Goal: Download file/media

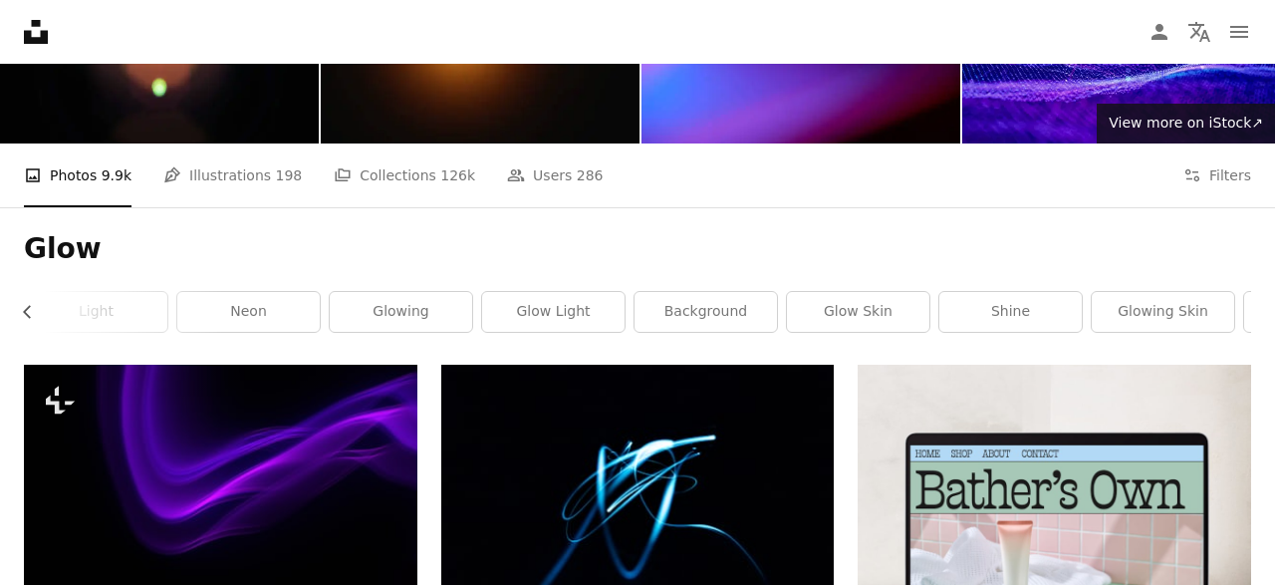
scroll to position [0, 594]
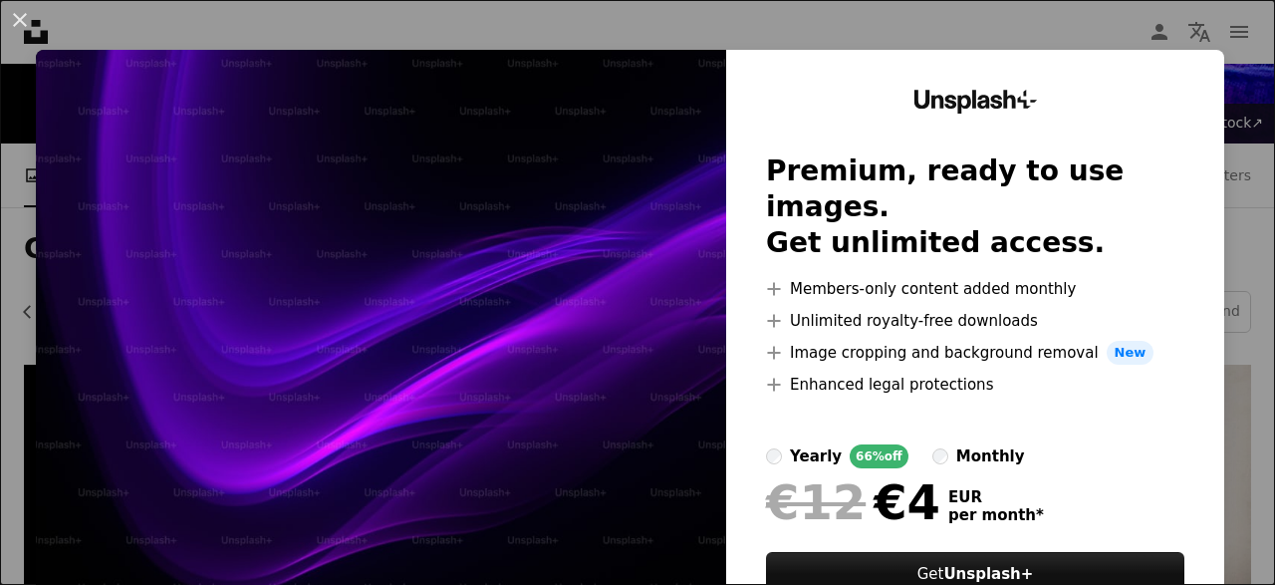
click at [935, 46] on div "An X shape Unsplash+ Premium, ready to use images. Get unlimited access. A plus…" at bounding box center [637, 292] width 1275 height 585
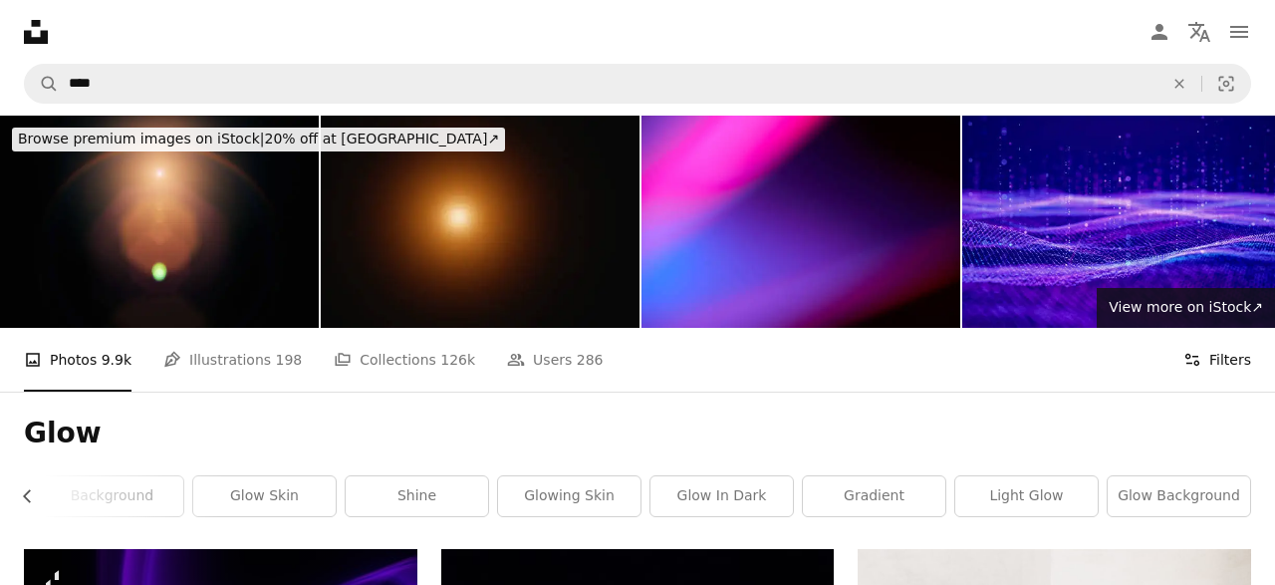
click at [1220, 328] on button "Filters Filters" at bounding box center [1217, 360] width 68 height 64
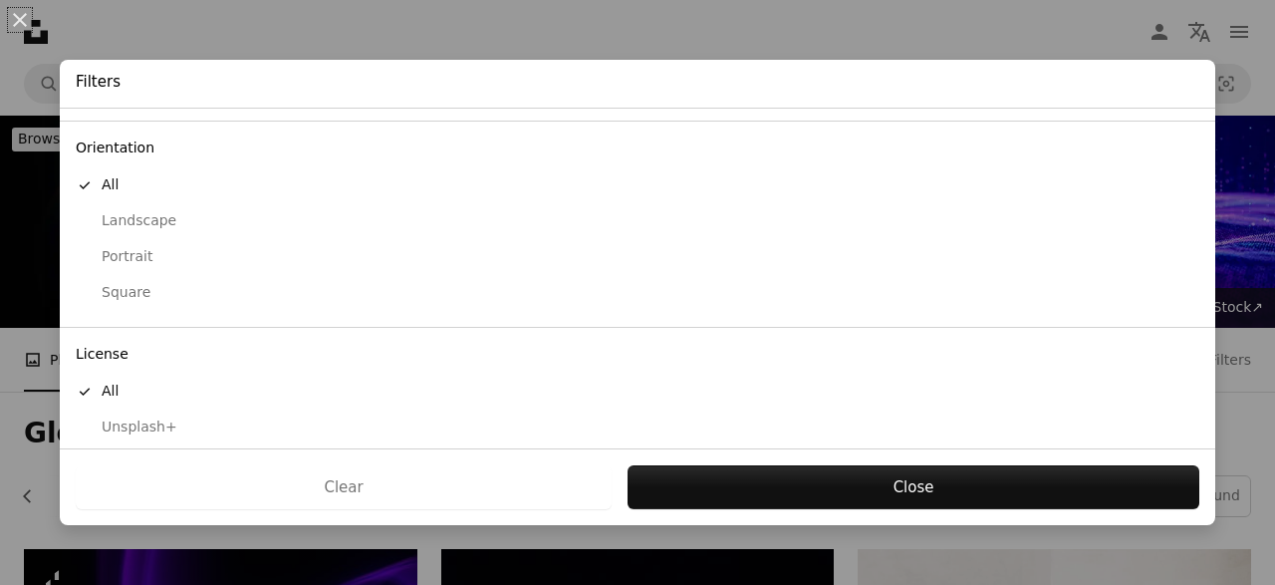
scroll to position [202, 0]
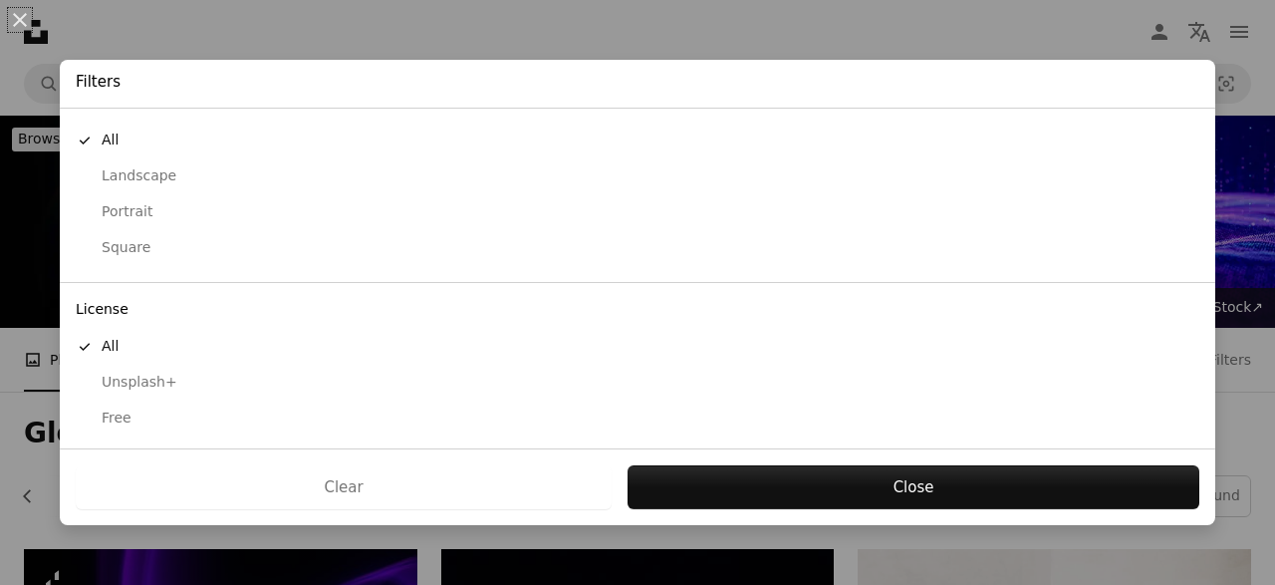
click at [122, 411] on div "Free" at bounding box center [637, 418] width 1123 height 20
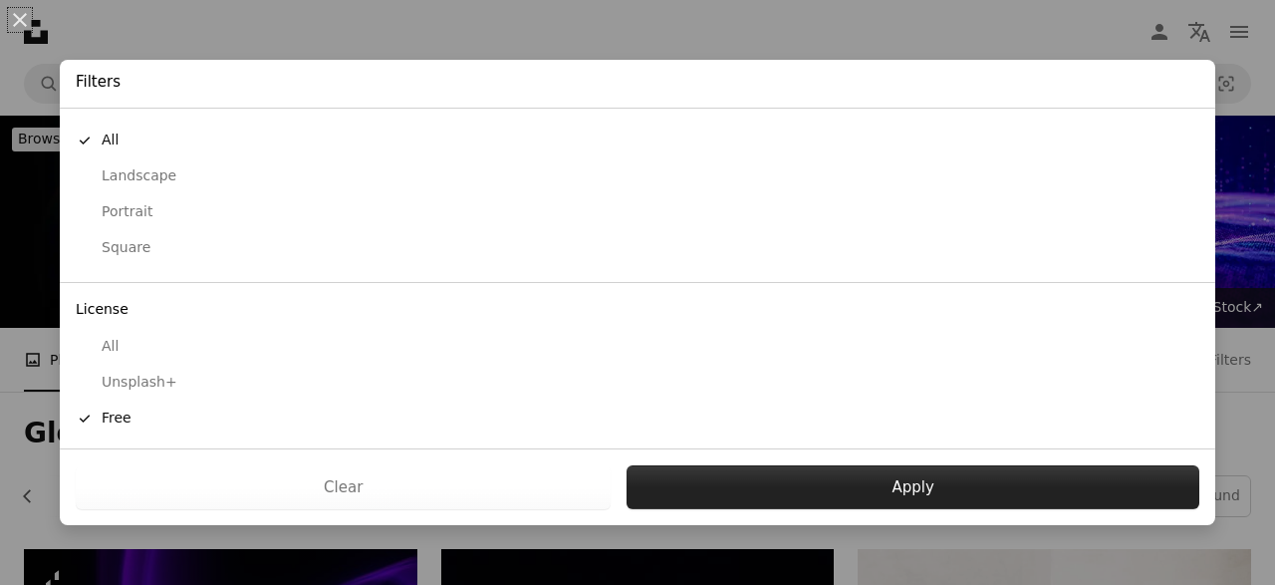
click at [699, 477] on button "Apply" at bounding box center [912, 487] width 573 height 44
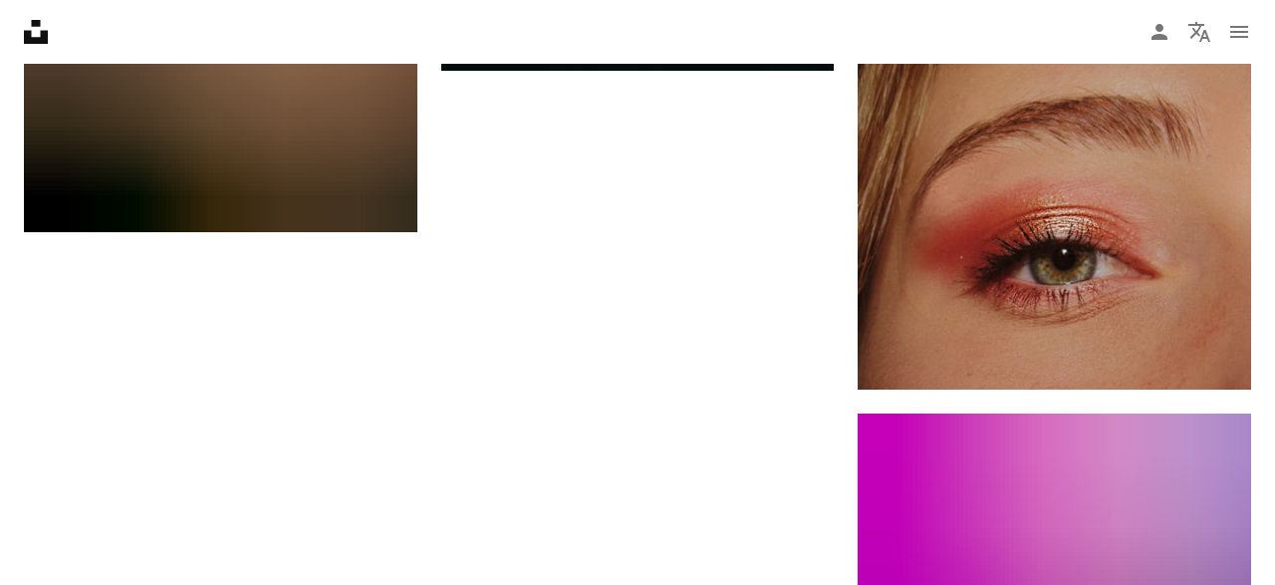
scroll to position [3237, 0]
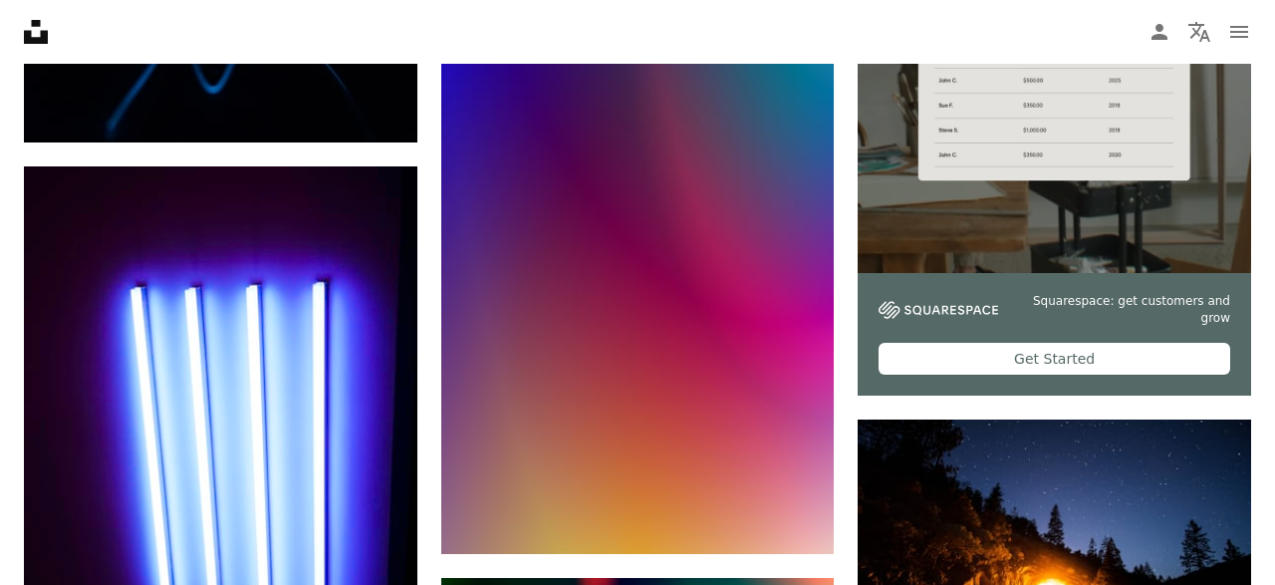
scroll to position [0, 0]
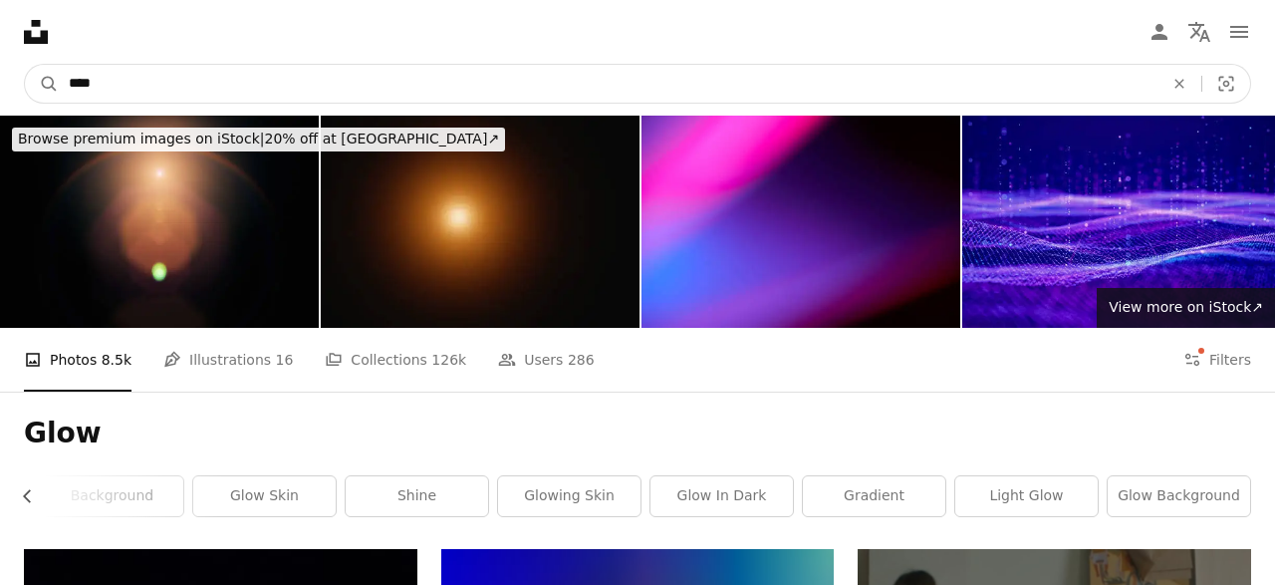
click at [620, 89] on input "****" at bounding box center [608, 84] width 1099 height 38
click at [1173, 95] on button "An X shape" at bounding box center [1179, 84] width 44 height 38
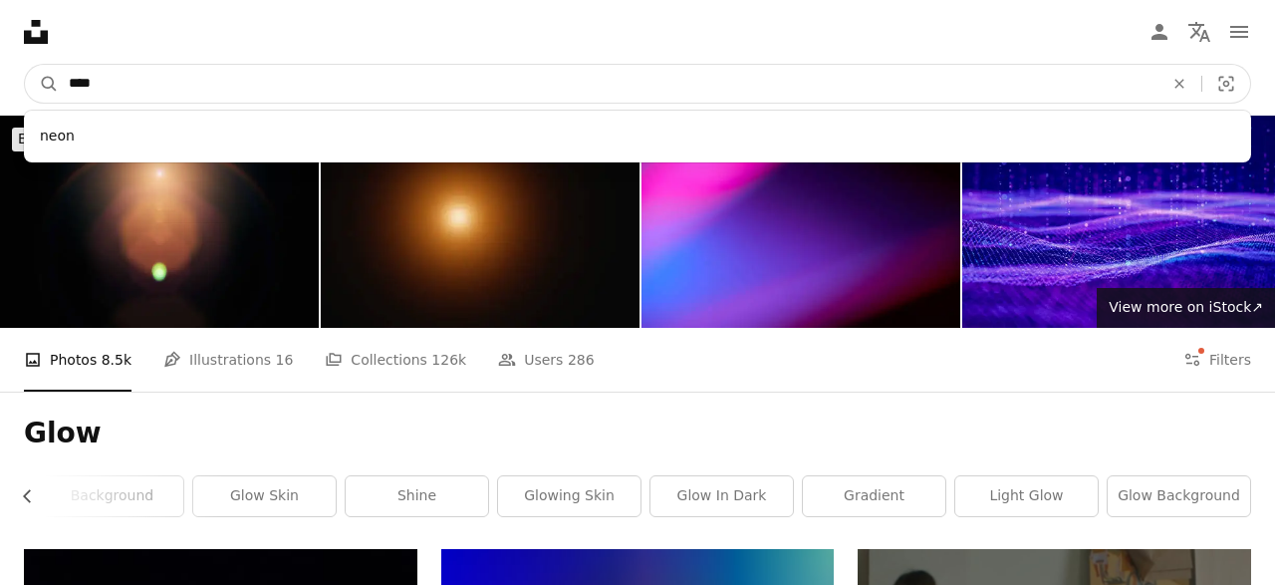
type input "****"
click at [25, 65] on button "A magnifying glass" at bounding box center [42, 84] width 34 height 38
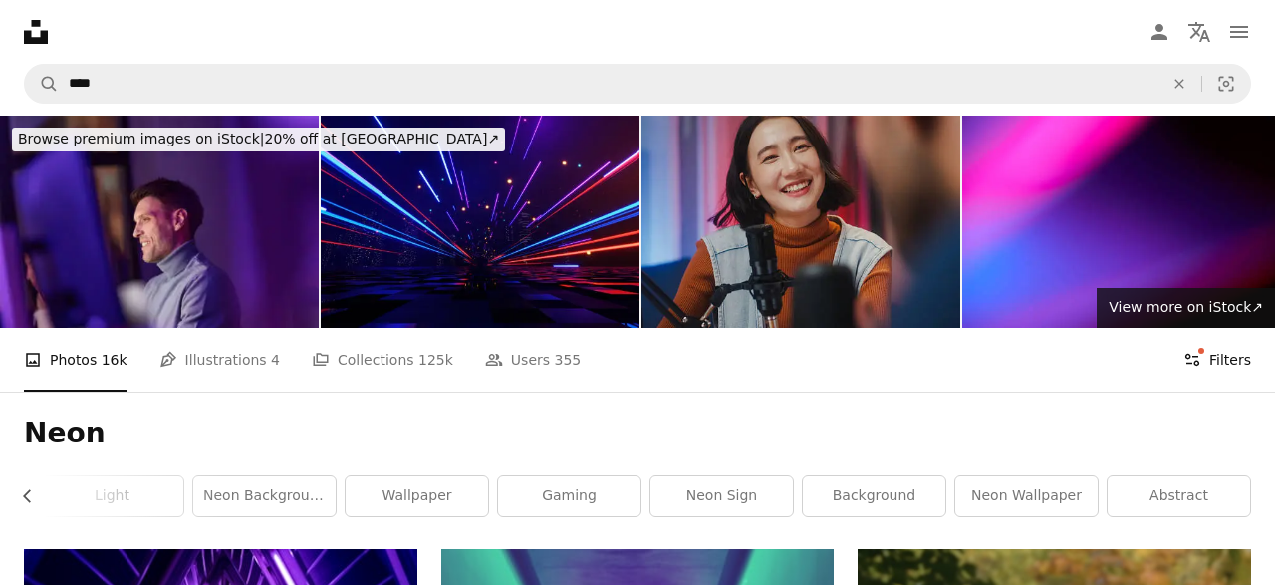
click at [1217, 328] on button "Filters Filters" at bounding box center [1217, 360] width 68 height 64
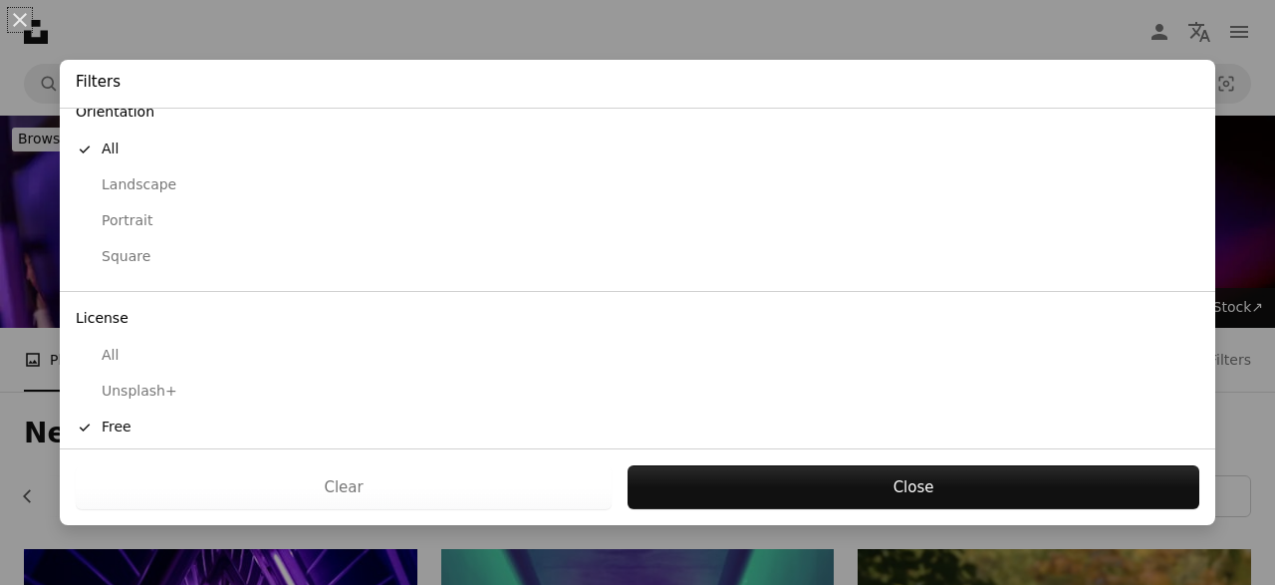
scroll to position [202, 0]
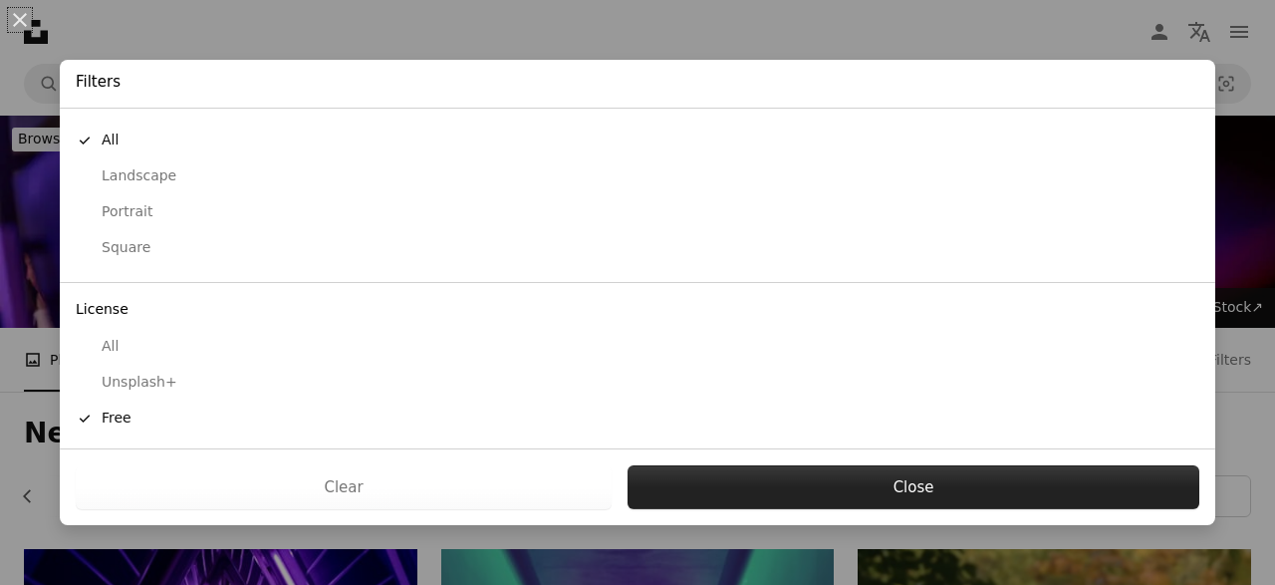
click at [820, 482] on button "Close" at bounding box center [913, 487] width 572 height 44
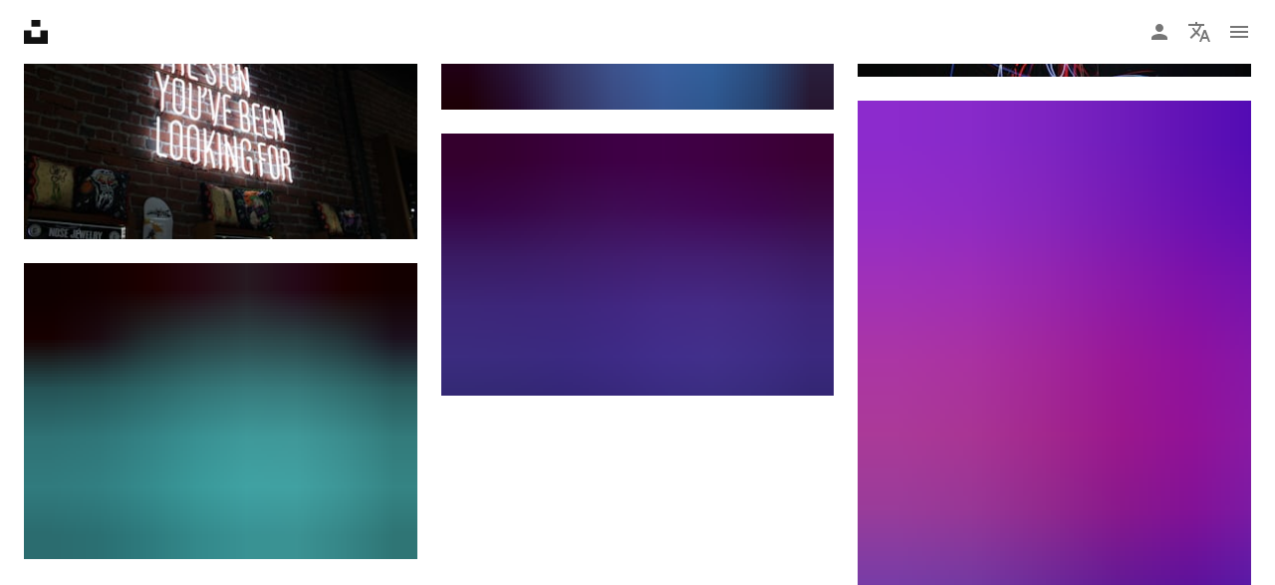
scroll to position [2722, 0]
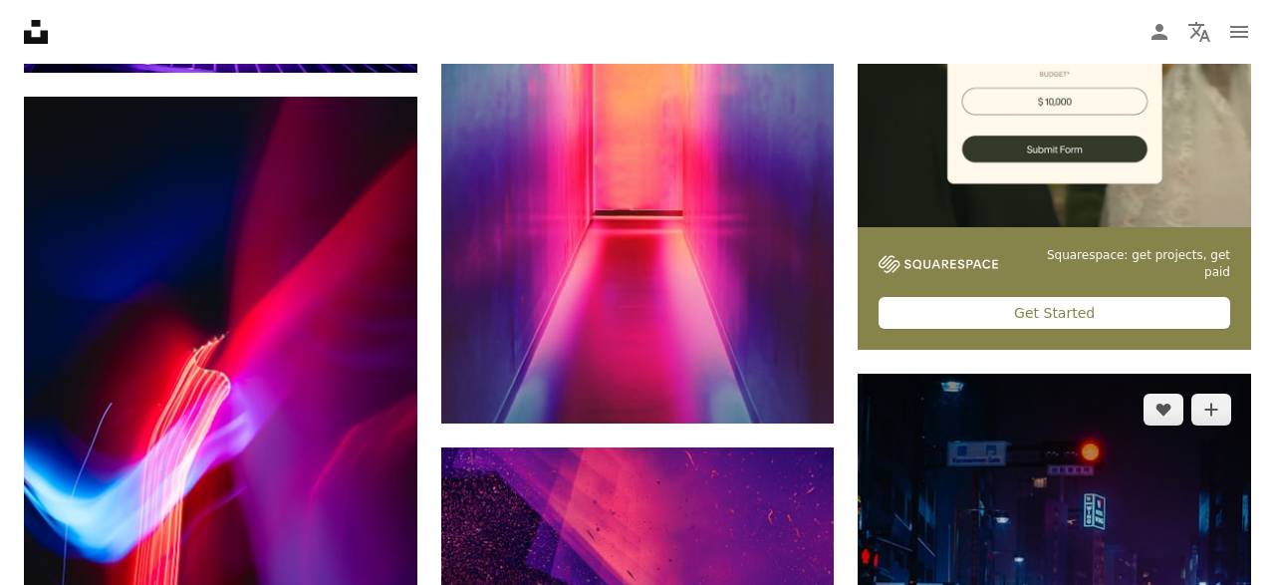
scroll to position [0, 0]
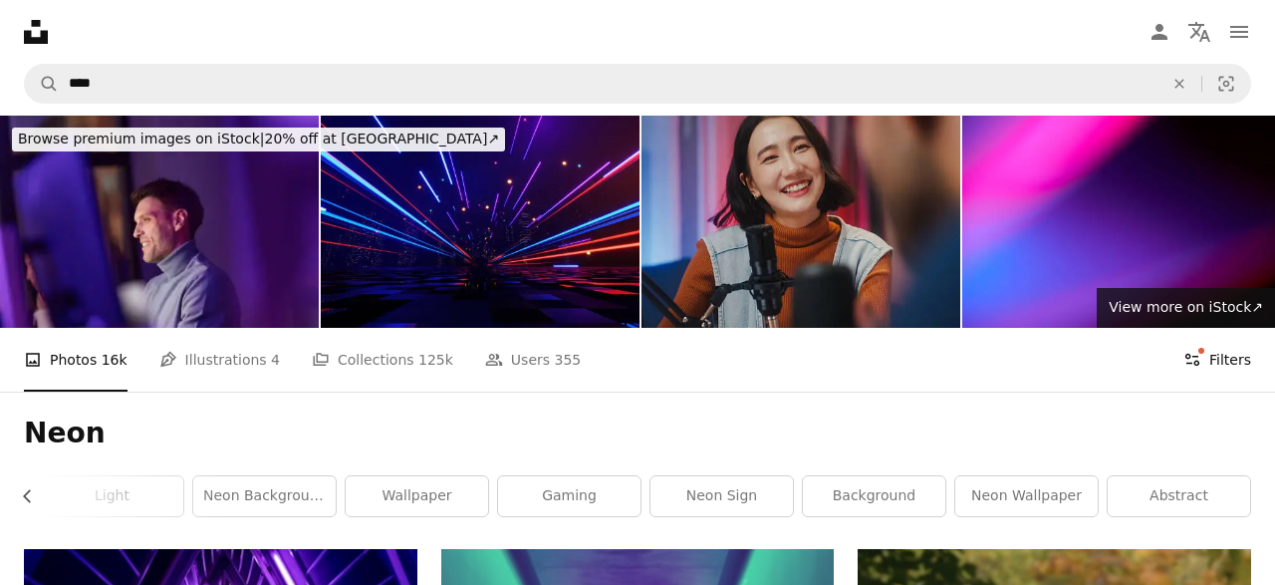
click at [1201, 328] on button "Filters Filters" at bounding box center [1217, 360] width 68 height 64
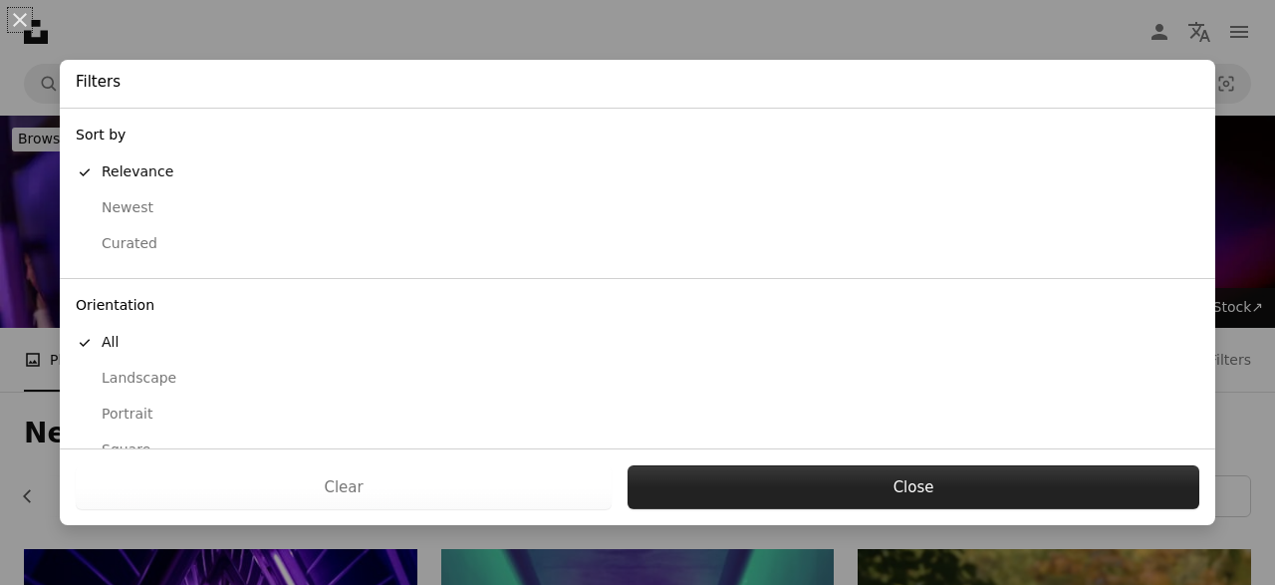
click at [806, 469] on button "Close" at bounding box center [913, 487] width 572 height 44
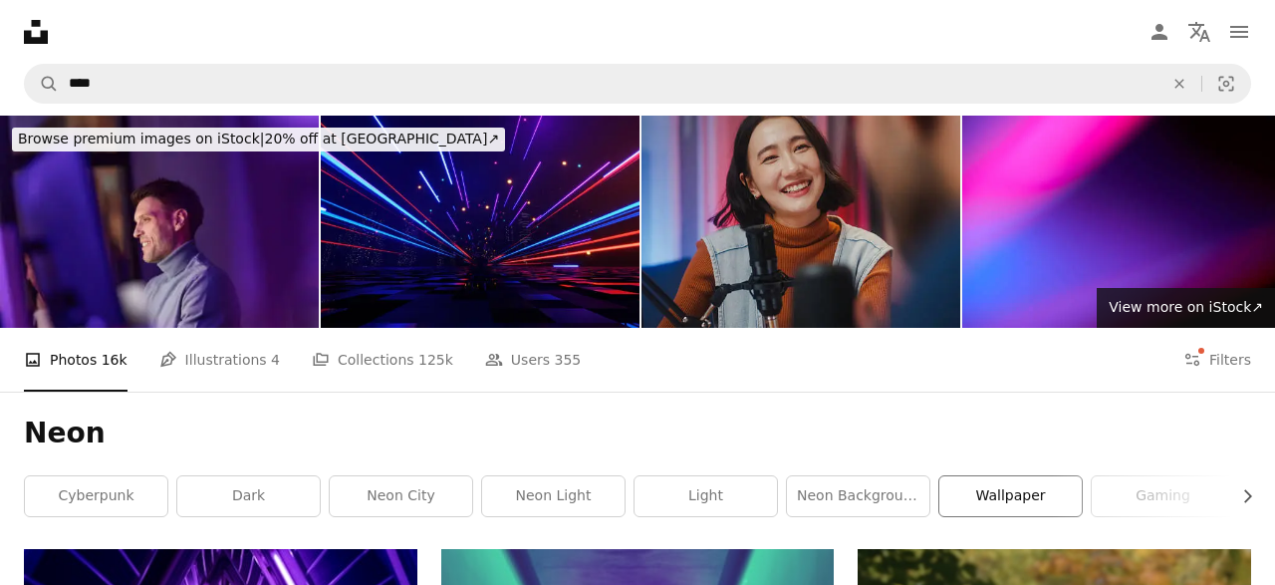
drag, startPoint x: 990, startPoint y: 263, endPoint x: 989, endPoint y: 292, distance: 28.9
click at [989, 475] on div "wallpaper" at bounding box center [1010, 496] width 144 height 42
click at [989, 476] on link "wallpaper" at bounding box center [1010, 496] width 142 height 40
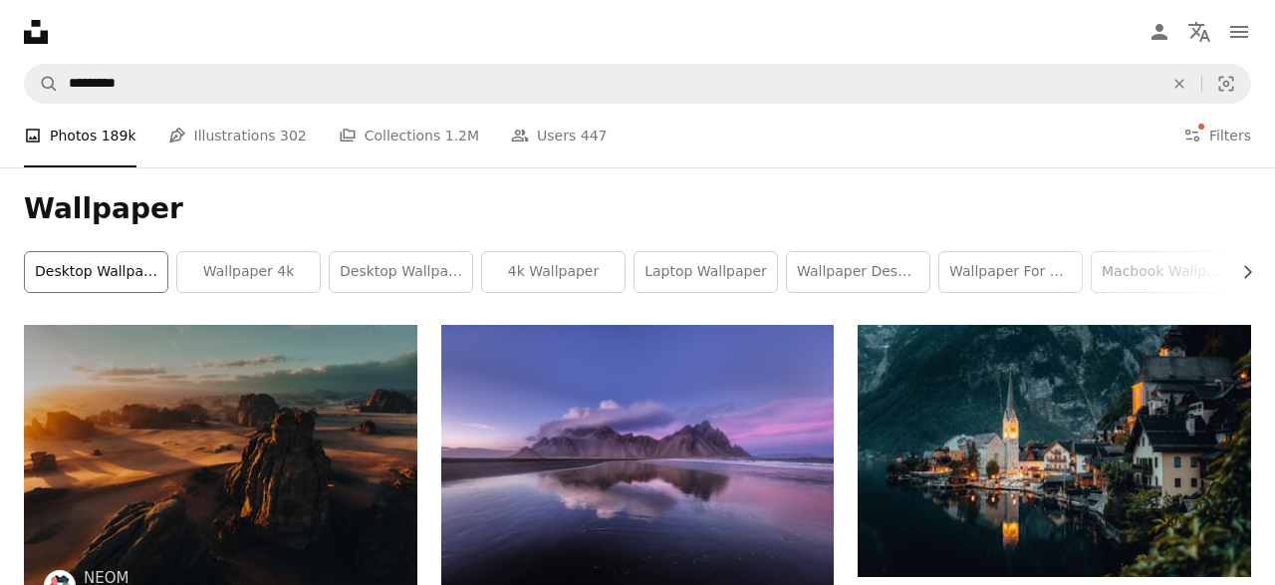
click at [121, 275] on link "desktop wallpapers" at bounding box center [96, 272] width 142 height 40
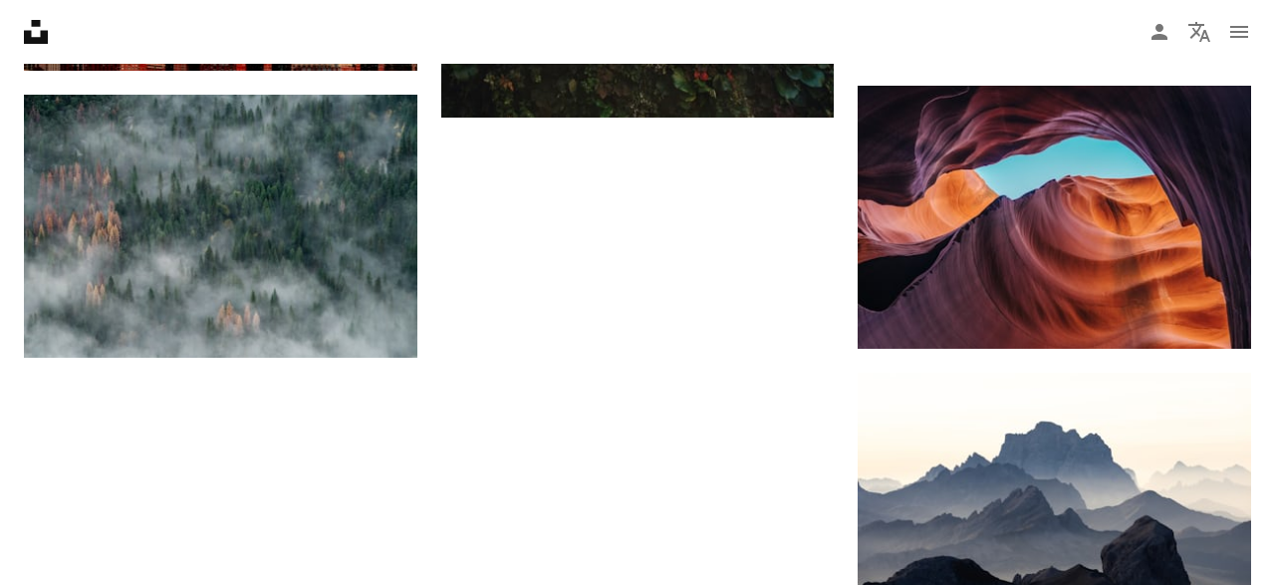
scroll to position [2193, 0]
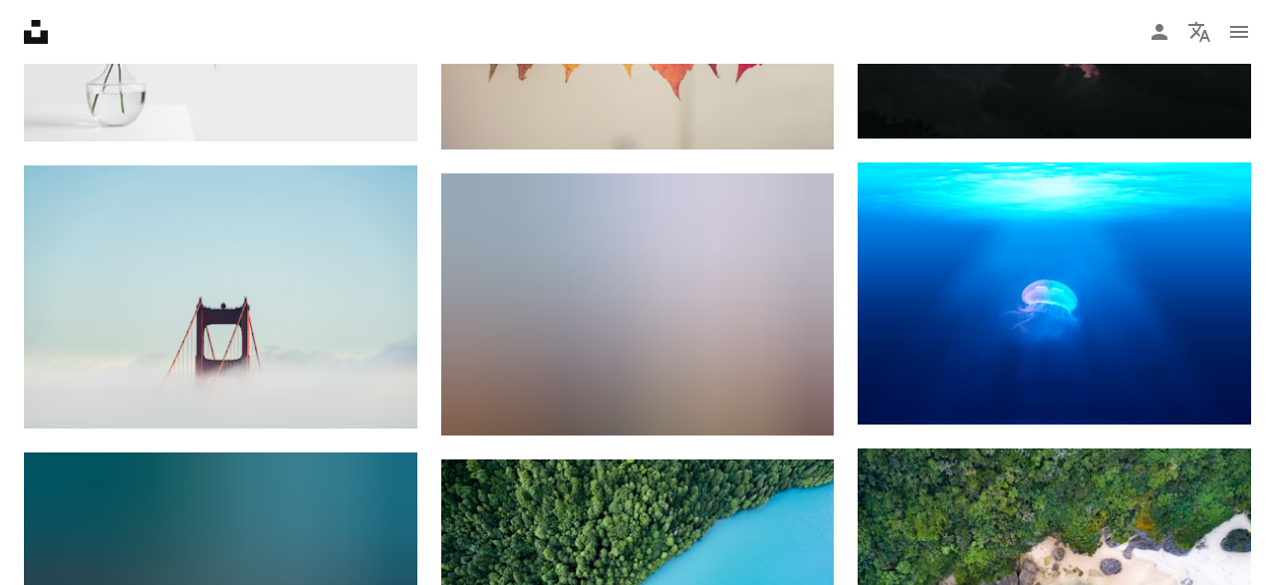
scroll to position [13078, 0]
